Goal: Task Accomplishment & Management: Manage account settings

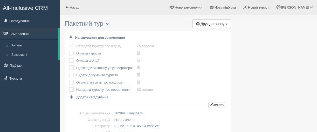
scroll to position [181, 0]
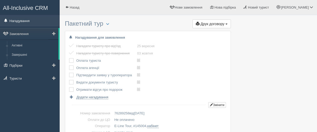
click at [27, 21] on link "Нагадування" at bounding box center [30, 20] width 60 height 11
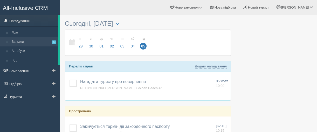
click at [19, 42] on link "Вильоти 1" at bounding box center [33, 41] width 49 height 9
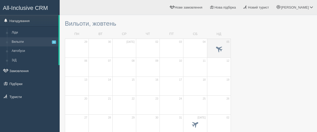
click at [209, 44] on td "05" at bounding box center [219, 48] width 24 height 19
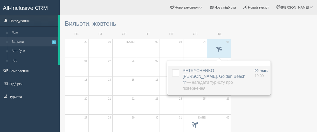
click at [194, 71] on span "PETRYCHENKO OLENA, Golden Beach 4* — Нагадати туристу про повернення" at bounding box center [213, 79] width 63 height 22
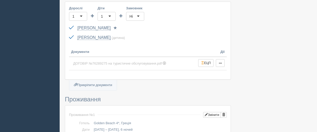
scroll to position [197, 0]
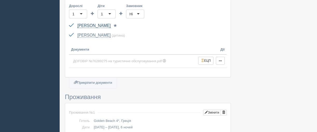
click at [110, 23] on link "PETRYCHENKO OLENA" at bounding box center [93, 25] width 33 height 5
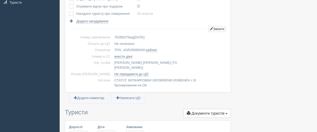
scroll to position [73, 0]
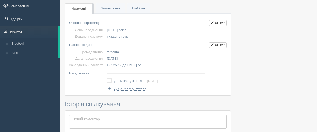
scroll to position [14, 0]
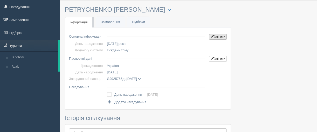
click at [218, 37] on link "Змінити" at bounding box center [218, 37] width 18 height 6
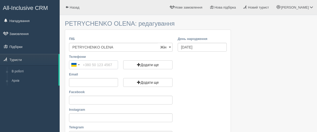
click at [92, 64] on input "Телефони" at bounding box center [93, 64] width 49 height 9
type input "+380 96 703 7146"
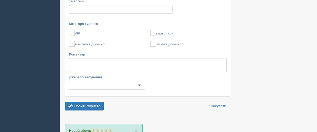
scroll to position [135, 0]
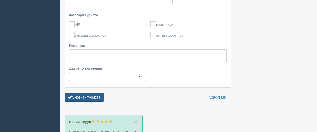
click at [95, 99] on button "Оновити туриста" at bounding box center [84, 97] width 39 height 9
